Goal: Task Accomplishment & Management: Complete application form

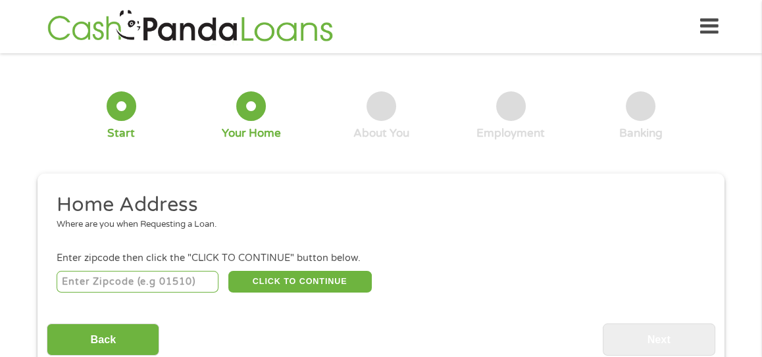
click at [163, 282] on input "number" at bounding box center [138, 282] width 163 height 22
type input "85016"
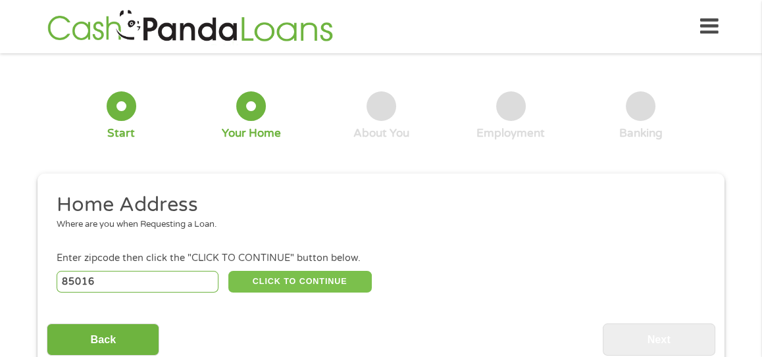
click at [269, 288] on button "CLICK TO CONTINUE" at bounding box center [300, 282] width 144 height 22
type input "85016"
type input "Phoenix"
select select "[US_STATE]"
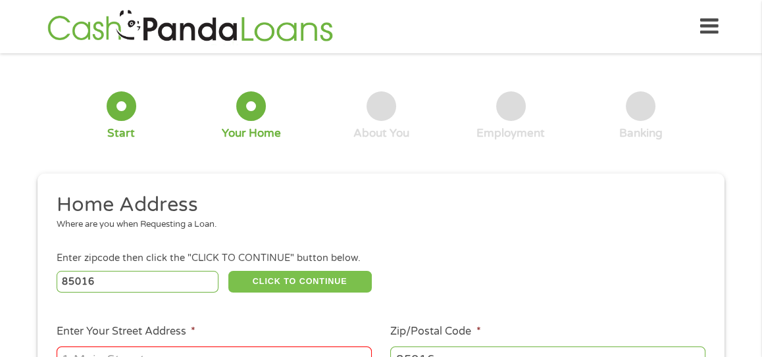
click at [267, 271] on button "CLICK TO CONTINUE" at bounding box center [300, 282] width 144 height 22
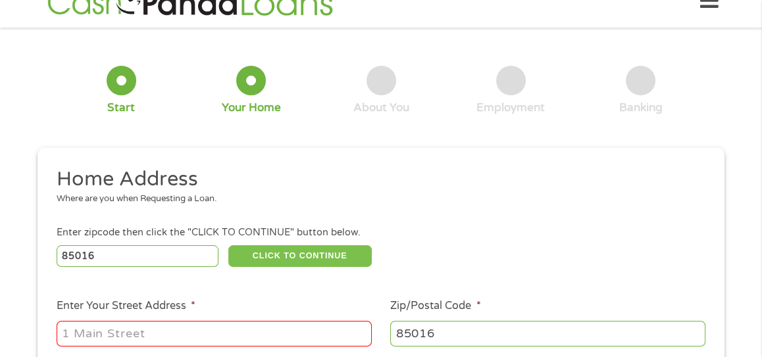
scroll to position [52, 0]
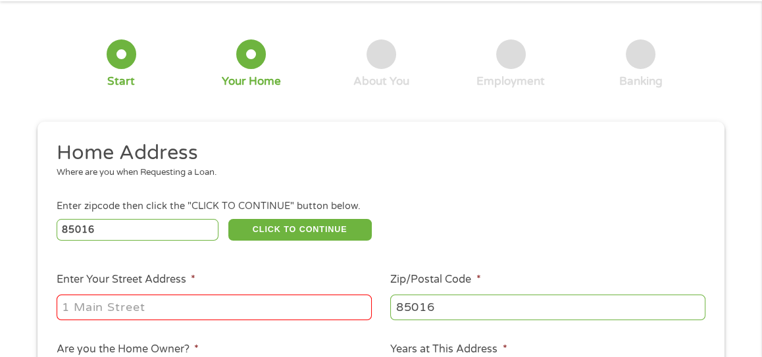
click at [236, 300] on input "Enter Your Street Address *" at bounding box center [214, 307] width 315 height 25
type input "[STREET_ADDRESS]"
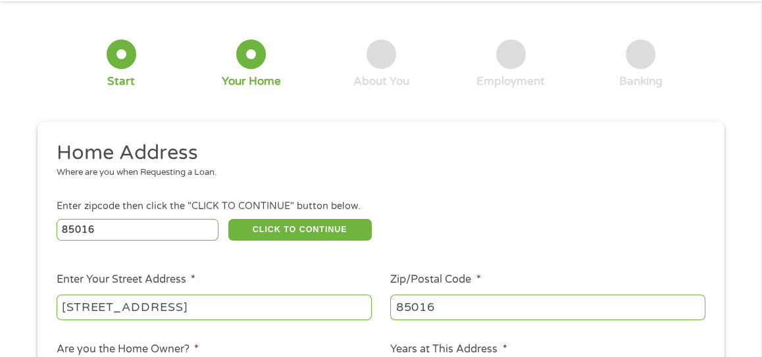
click at [538, 198] on ul "Home Address Where are you when Requesting a Loan. Enter zipcode then click the…" at bounding box center [381, 316] width 668 height 352
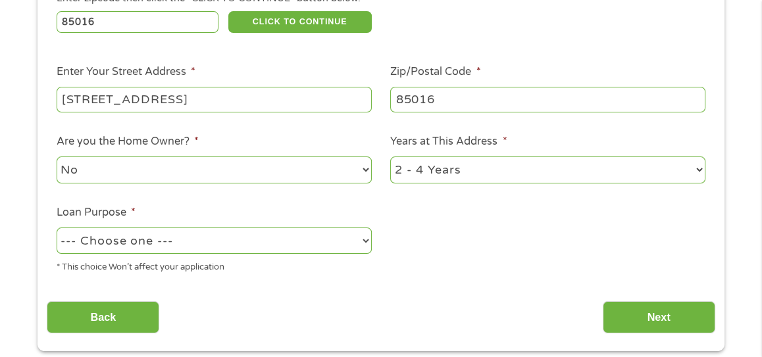
scroll to position [261, 0]
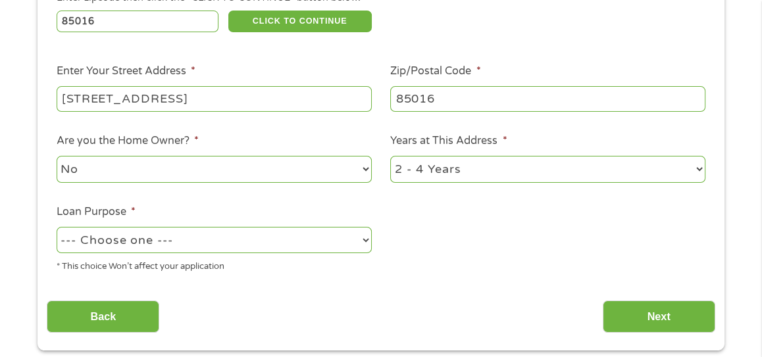
click at [211, 238] on select "--- Choose one --- Pay Bills Debt Consolidation Home Improvement Major Purchase…" at bounding box center [214, 240] width 315 height 27
select select "other"
click at [57, 227] on select "--- Choose one --- Pay Bills Debt Consolidation Home Improvement Major Purchase…" at bounding box center [214, 240] width 315 height 27
drag, startPoint x: 638, startPoint y: 303, endPoint x: 653, endPoint y: 316, distance: 19.6
click at [653, 316] on input "Next" at bounding box center [659, 317] width 113 height 32
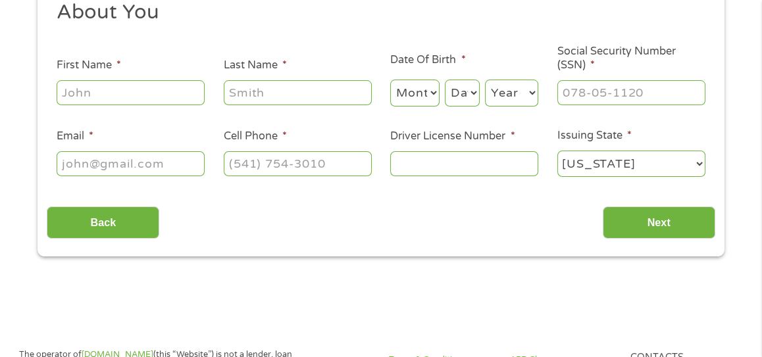
scroll to position [0, 0]
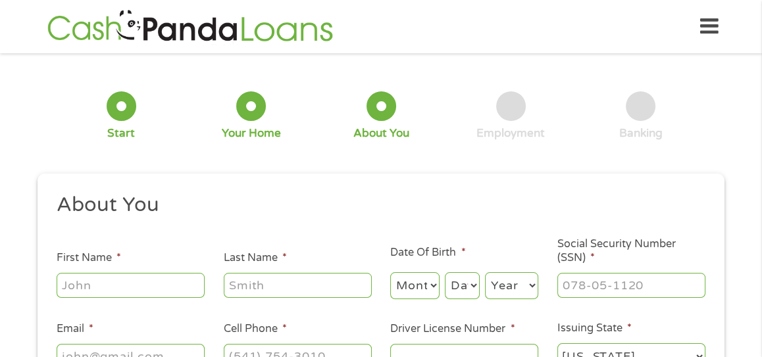
click at [103, 289] on input "First Name *" at bounding box center [131, 285] width 148 height 25
type input "[PERSON_NAME]"
type input "[EMAIL_ADDRESS][DOMAIN_NAME]"
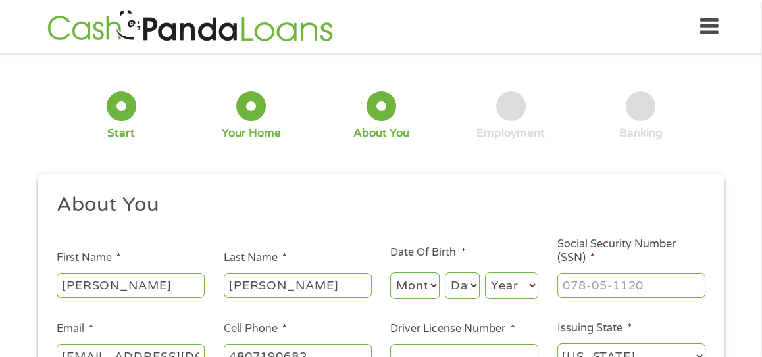
type input "[PHONE_NUMBER]"
click at [414, 284] on select "Month 1 2 3 4 5 6 7 8 9 10 11 12" at bounding box center [414, 286] width 49 height 27
select select "9"
click at [390, 273] on select "Month 1 2 3 4 5 6 7 8 9 10 11 12" at bounding box center [414, 286] width 49 height 27
click at [463, 281] on select "Day 1 2 3 4 5 6 7 8 9 10 11 12 13 14 15 16 17 18 19 20 21 22 23 24 25 26 27 28 …" at bounding box center [462, 286] width 35 height 27
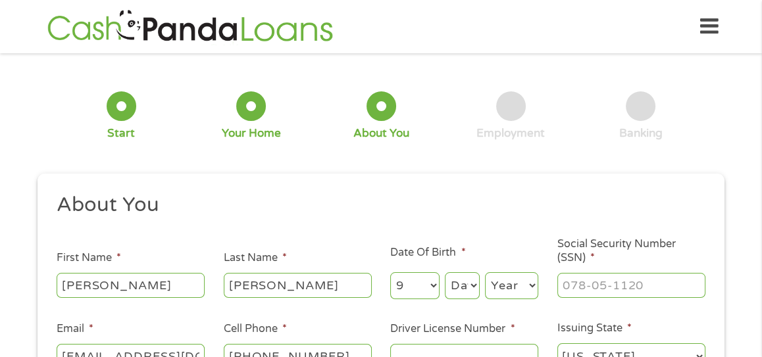
select select "1"
click at [445, 273] on select "Day 1 2 3 4 5 6 7 8 9 10 11 12 13 14 15 16 17 18 19 20 21 22 23 24 25 26 27 28 …" at bounding box center [462, 286] width 35 height 27
click at [507, 275] on select "Year [DATE] 2006 2005 2004 2003 2002 2001 2000 1999 1998 1997 1996 1995 1994 19…" at bounding box center [511, 286] width 53 height 27
select select "1984"
click at [602, 286] on input "___-__-____" at bounding box center [632, 285] width 148 height 25
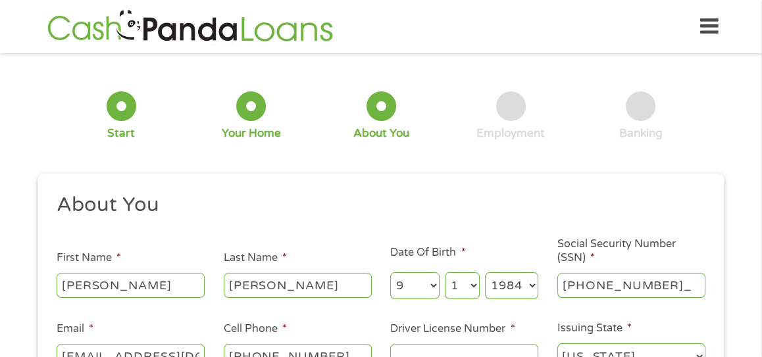
type input "517-04-7320"
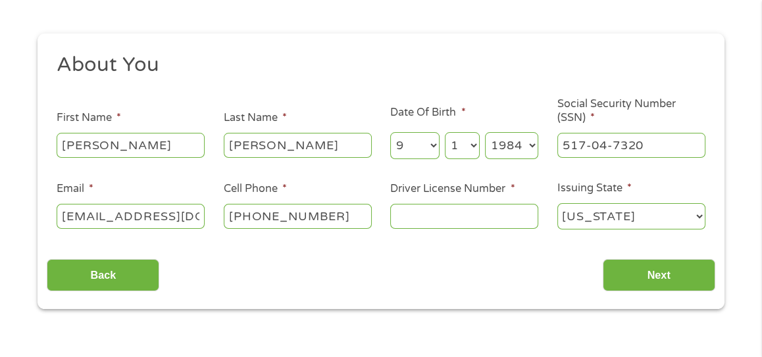
scroll to position [144, 0]
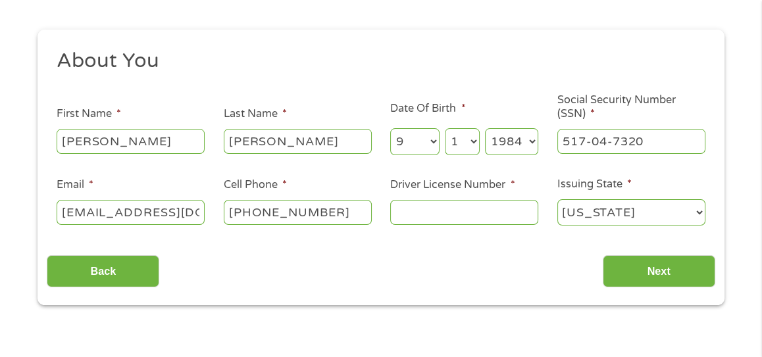
click at [492, 221] on input "Driver License Number *" at bounding box center [464, 212] width 148 height 25
type input "D04052294"
click at [660, 265] on input "Next" at bounding box center [659, 271] width 113 height 32
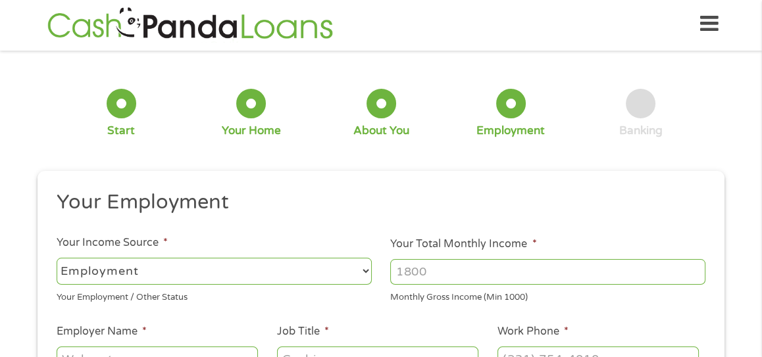
scroll to position [0, 0]
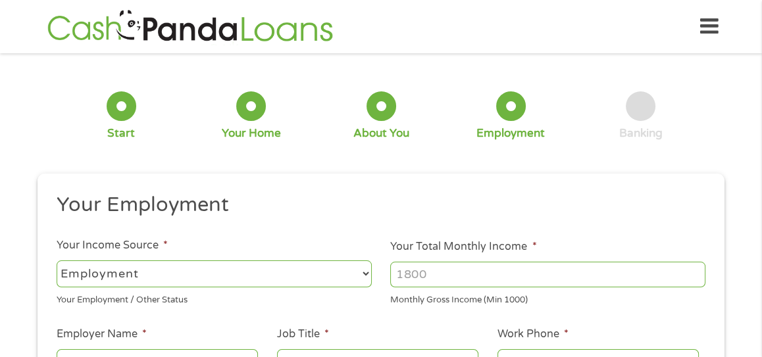
click at [663, 275] on input "Your Total Monthly Income *" at bounding box center [547, 274] width 315 height 25
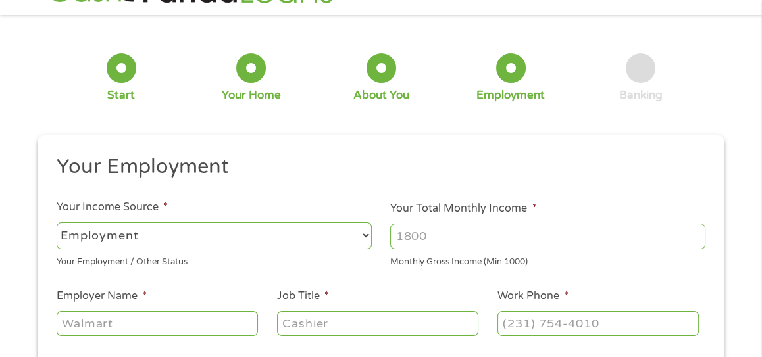
scroll to position [42, 0]
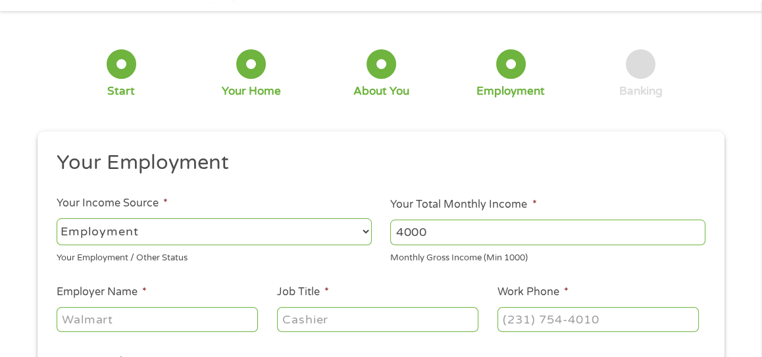
type input "4000"
click at [209, 325] on input "Employer Name *" at bounding box center [157, 319] width 201 height 25
type input "WALMART"
type input "CASHIER"
click at [519, 313] on input "(___) ___-____" at bounding box center [598, 319] width 201 height 25
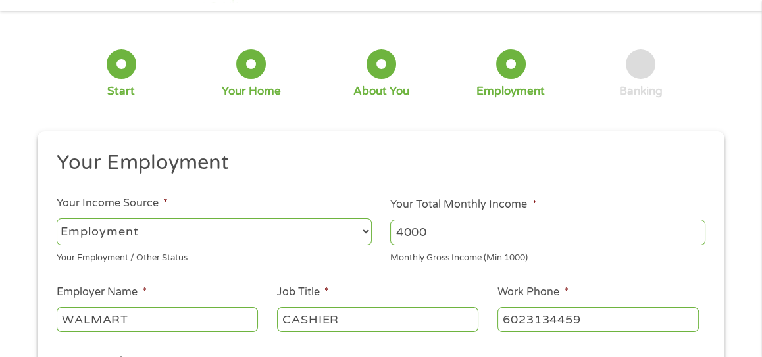
type input "[PHONE_NUMBER]"
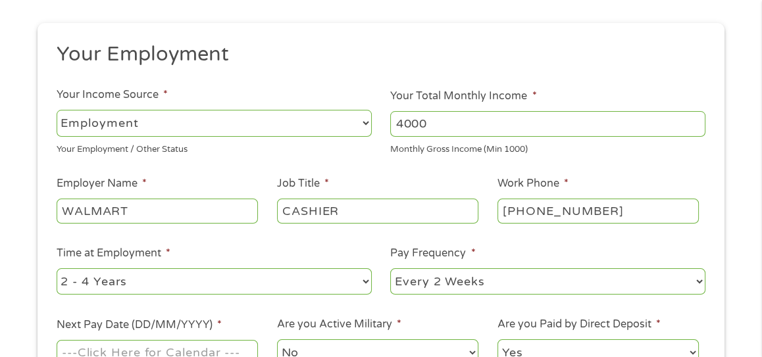
scroll to position [142, 0]
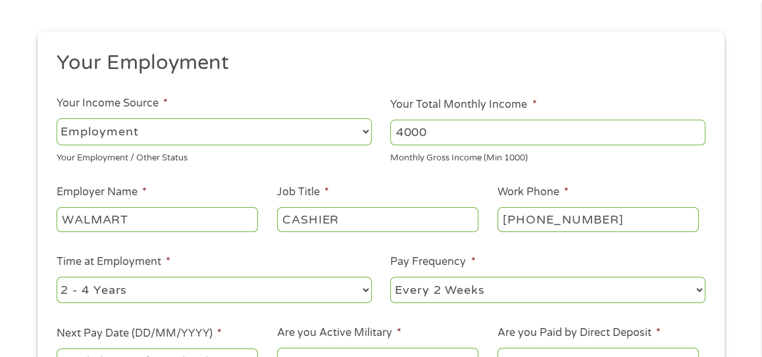
drag, startPoint x: 758, startPoint y: 43, endPoint x: 740, endPoint y: 77, distance: 38.3
click at [740, 77] on div "1 Start 2 Your Home 3 About You 4 Employment 5 Banking 6 This field is hidden w…" at bounding box center [381, 186] width 762 height 533
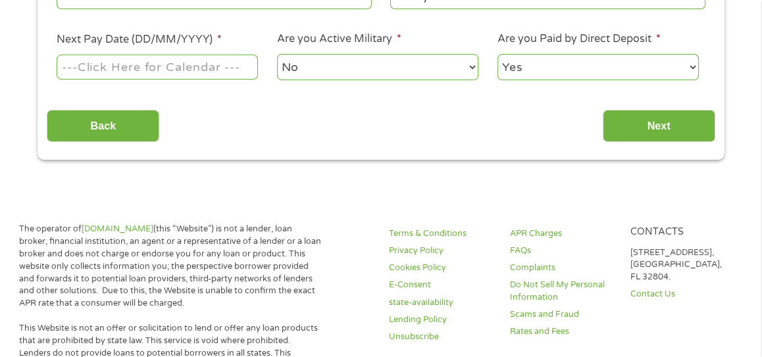
scroll to position [455, 0]
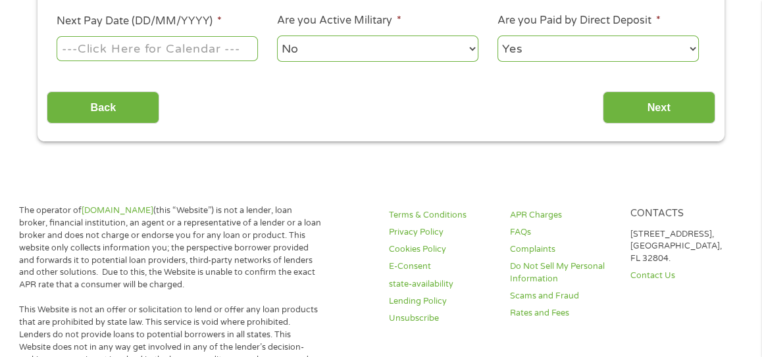
click at [176, 34] on div at bounding box center [157, 49] width 201 height 30
drag, startPoint x: 172, startPoint y: 48, endPoint x: 137, endPoint y: 46, distance: 34.9
click at [137, 46] on input "Next Pay Date (DD/MM/YYYY) *" at bounding box center [157, 48] width 201 height 25
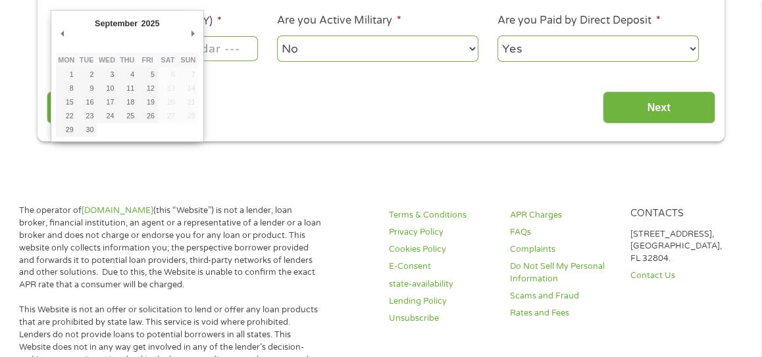
type input "[DATE]"
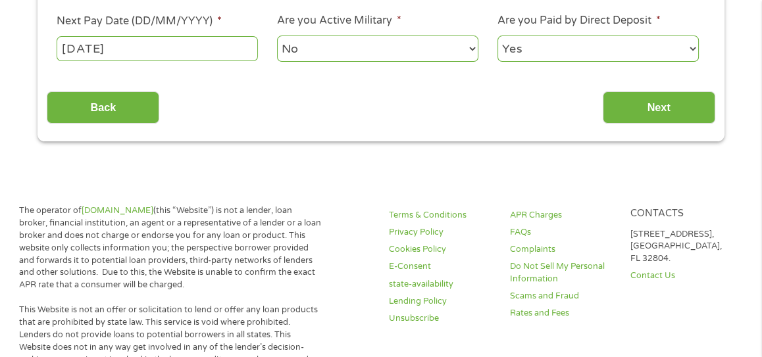
click at [336, 44] on select "No Yes" at bounding box center [377, 49] width 201 height 27
click at [552, 49] on select "Yes No" at bounding box center [598, 49] width 201 height 27
select select "0"
click at [498, 36] on select "Yes No" at bounding box center [598, 49] width 201 height 27
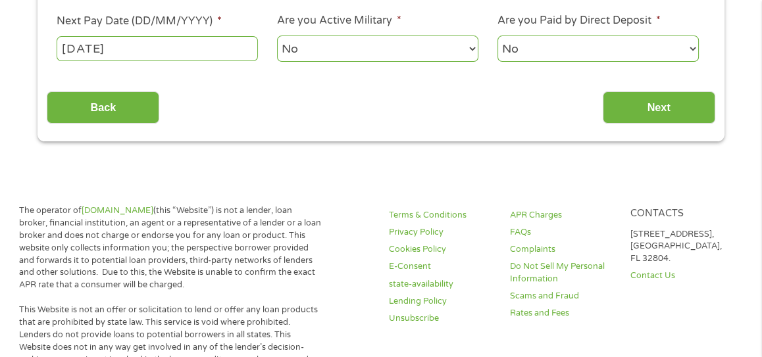
click at [639, 92] on input "Next" at bounding box center [659, 108] width 113 height 32
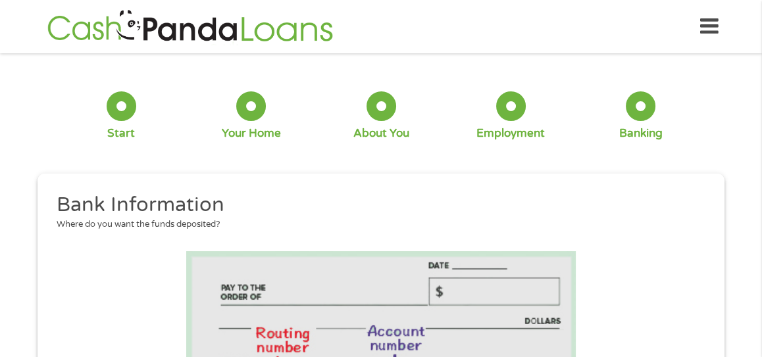
scroll to position [57, 5]
click at [631, 323] on li at bounding box center [381, 334] width 668 height 167
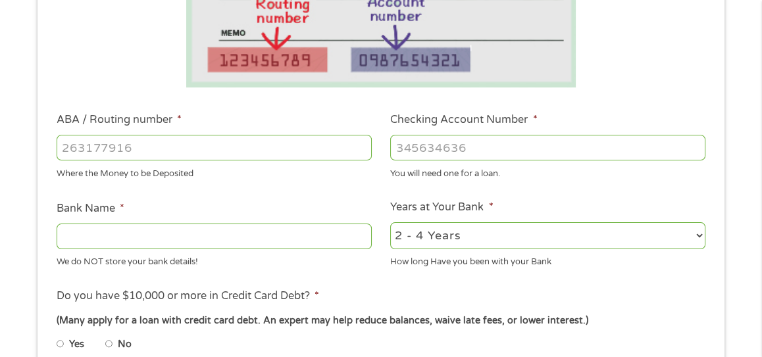
scroll to position [340, 0]
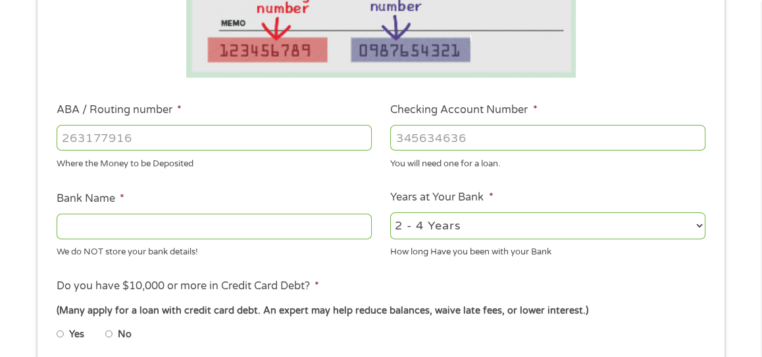
click at [340, 131] on input "ABA / Routing number *" at bounding box center [214, 137] width 315 height 25
type input "3"
type input "031101279"
type input "THE BANCORP BANK"
type input "031101279"
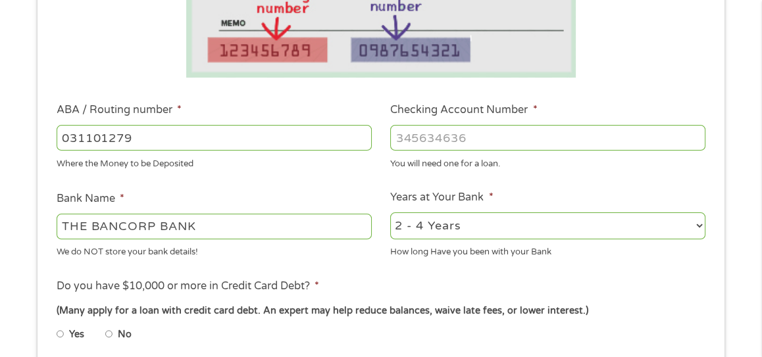
click at [518, 123] on div at bounding box center [547, 138] width 315 height 30
click at [521, 136] on input "Checking Account Number *" at bounding box center [547, 137] width 315 height 25
type input "222102234450"
click at [305, 324] on ul "Yes No" at bounding box center [214, 337] width 314 height 30
click at [110, 334] on input "No" at bounding box center [109, 334] width 8 height 21
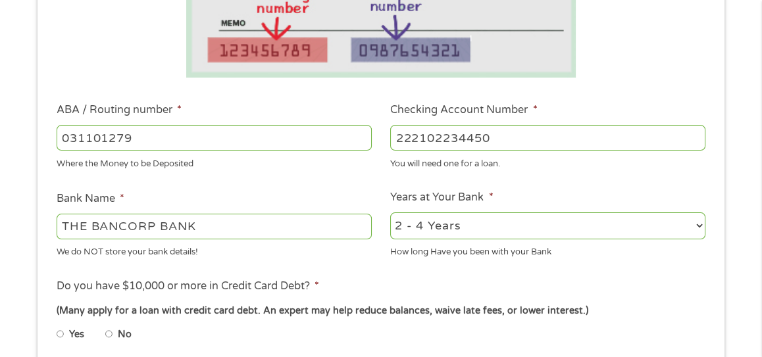
radio input "true"
click at [217, 303] on li "Do you have $10,000 or more in Credit Card Debt? * (Many apply for a loan with …" at bounding box center [381, 315] width 668 height 74
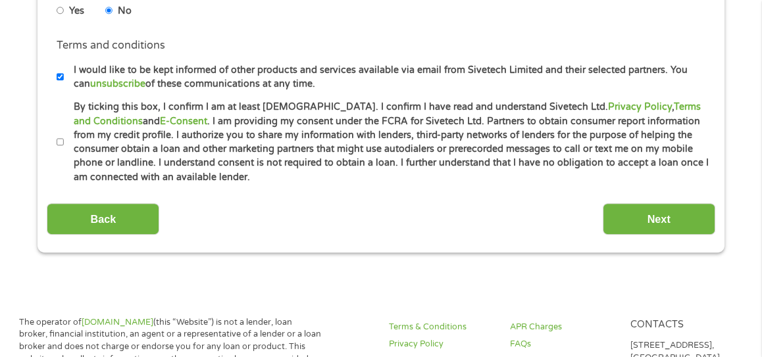
scroll to position [679, 0]
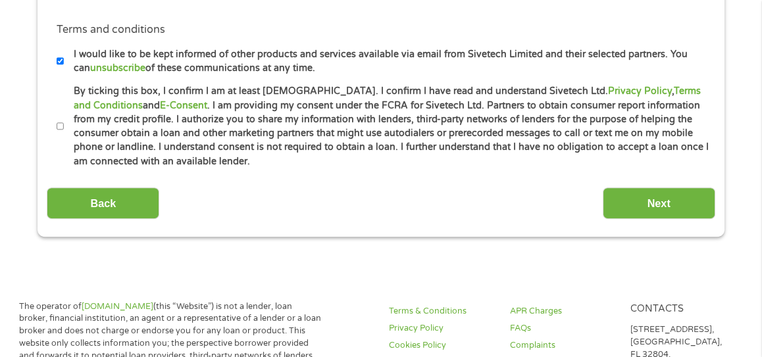
click at [53, 124] on li "Terms and conditions * By ticking this box, I confirm I am at least [DEMOGRAPHI…" at bounding box center [381, 126] width 668 height 84
click at [58, 122] on input "By ticking this box, I confirm I am at least [DEMOGRAPHIC_DATA]. I confirm I ha…" at bounding box center [61, 126] width 8 height 21
checkbox input "true"
click at [62, 61] on input "I would like to be kept informed of other products and services available via e…" at bounding box center [61, 61] width 8 height 21
checkbox input "false"
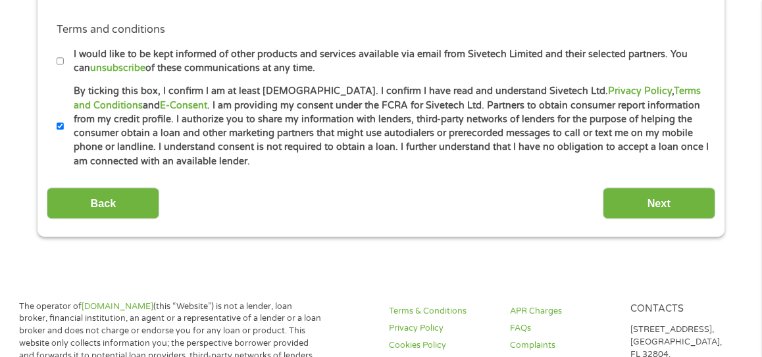
drag, startPoint x: 685, startPoint y: 197, endPoint x: 675, endPoint y: 196, distance: 9.9
click at [676, 197] on input "Next" at bounding box center [659, 204] width 113 height 32
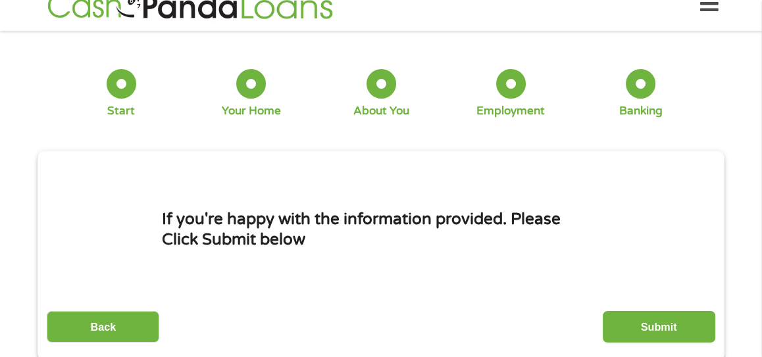
scroll to position [26, 0]
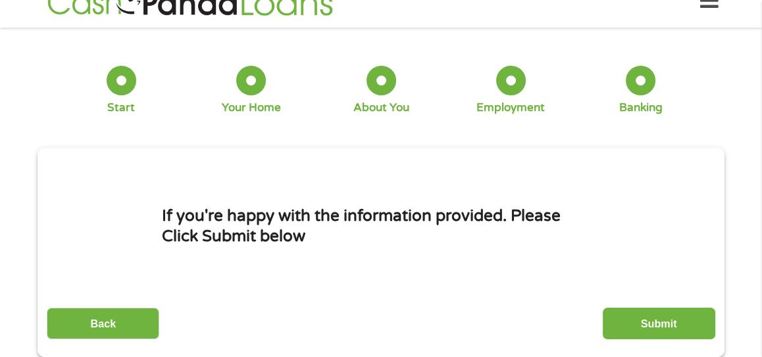
click at [633, 331] on input "Submit" at bounding box center [659, 324] width 113 height 32
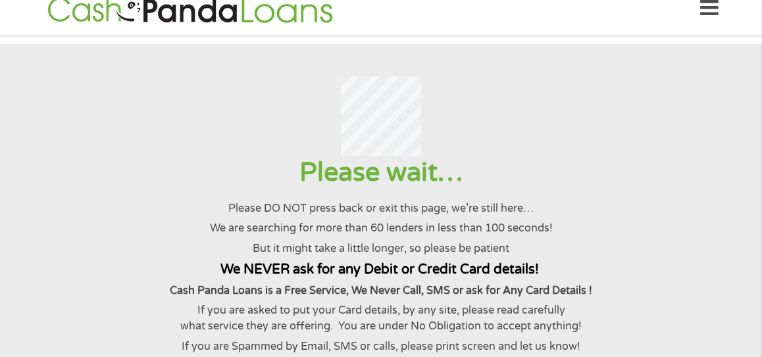
scroll to position [0, 0]
